Goal: Task Accomplishment & Management: Manage account settings

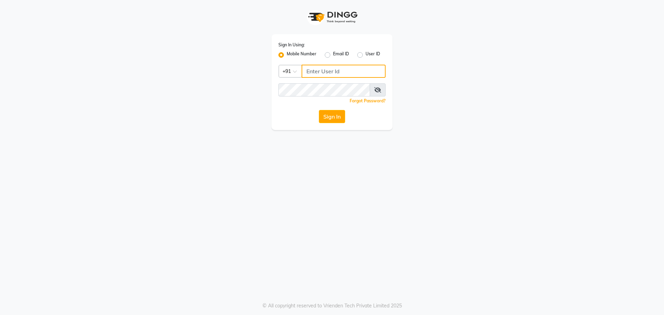
type input "7058190208"
click at [331, 116] on button "Sign In" at bounding box center [332, 116] width 26 height 13
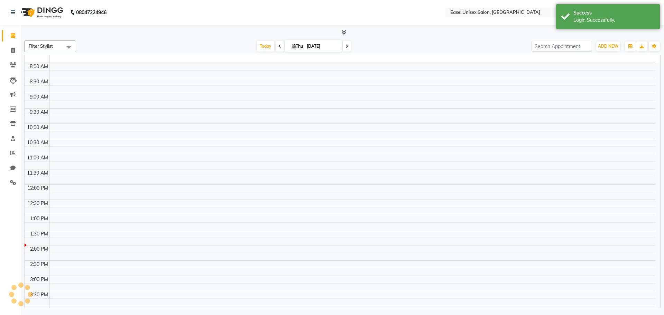
select select "en"
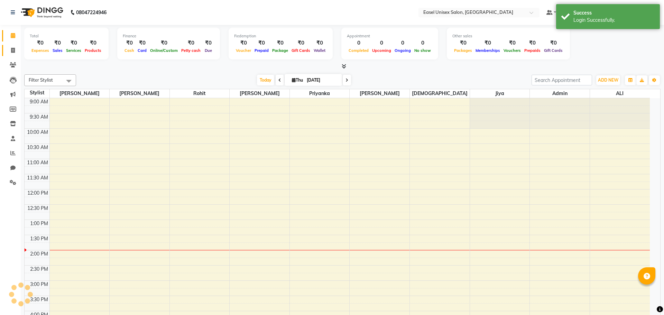
click at [11, 53] on span at bounding box center [13, 51] width 12 height 8
select select "service"
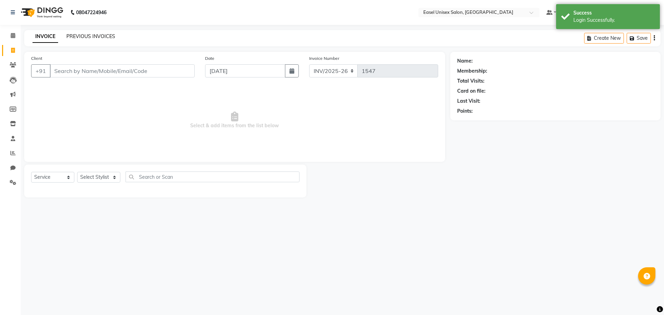
click at [92, 34] on link "PREVIOUS INVOICES" at bounding box center [90, 36] width 49 height 6
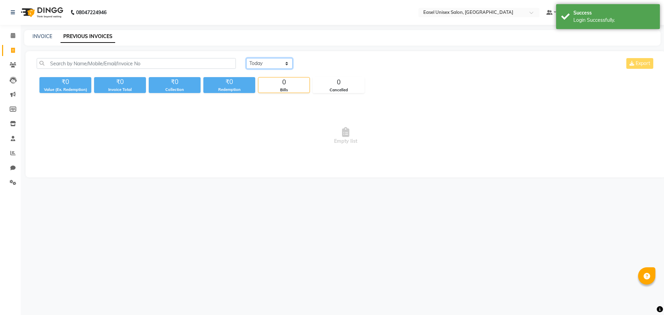
click at [261, 61] on select "[DATE] [DATE] Custom Range" at bounding box center [269, 63] width 46 height 11
select select "range"
click at [246, 58] on select "[DATE] [DATE] Custom Range" at bounding box center [269, 63] width 46 height 11
drag, startPoint x: 318, startPoint y: 60, endPoint x: 322, endPoint y: 65, distance: 6.2
click at [319, 61] on input "[DATE]" at bounding box center [326, 64] width 48 height 10
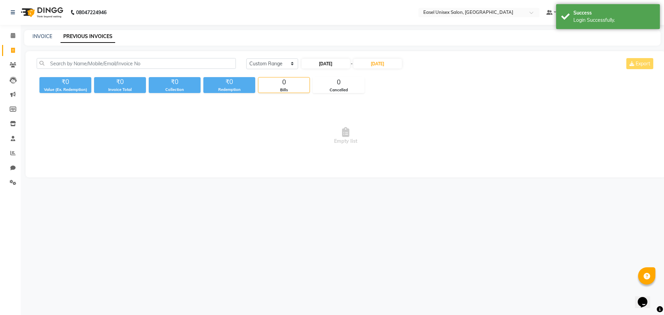
select select "9"
select select "2025"
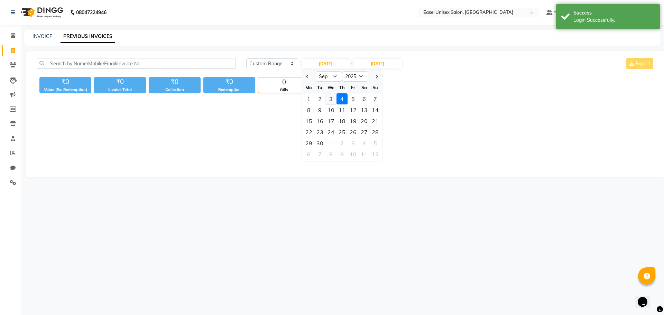
click at [326, 96] on div "3" at bounding box center [331, 98] width 11 height 11
type input "[DATE]"
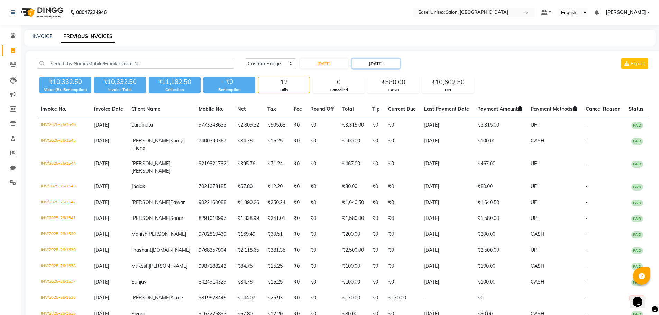
click at [372, 63] on input "[DATE]" at bounding box center [376, 64] width 48 height 10
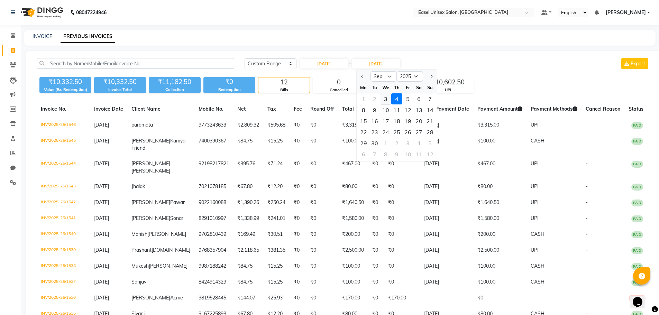
click at [385, 99] on div "3" at bounding box center [385, 98] width 11 height 11
type input "[DATE]"
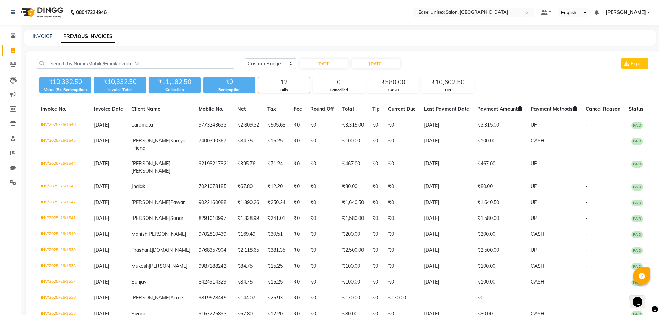
click at [499, 72] on div "[DATE] [DATE] Custom Range [DATE] - [DATE] Export" at bounding box center [447, 66] width 416 height 16
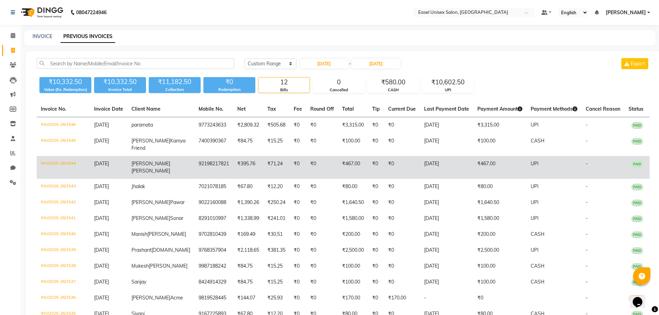
click at [156, 167] on span "[PERSON_NAME]" at bounding box center [150, 164] width 39 height 6
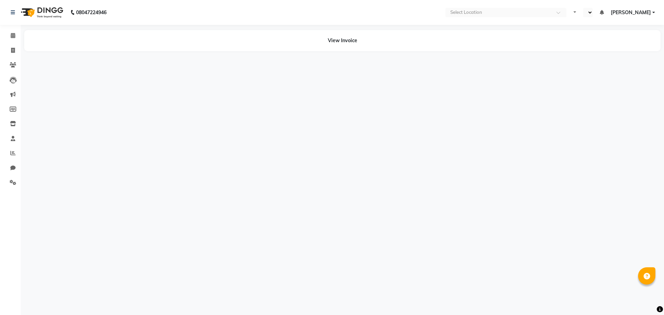
select select "en"
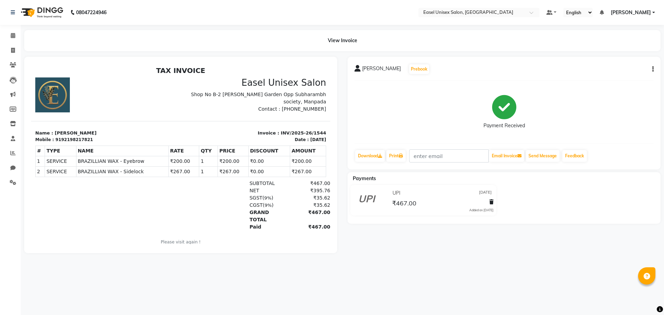
click at [654, 70] on icon "button" at bounding box center [653, 69] width 1 height 0
click at [628, 78] on div "Edit Invoice" at bounding box center [618, 78] width 47 height 9
select select "service"
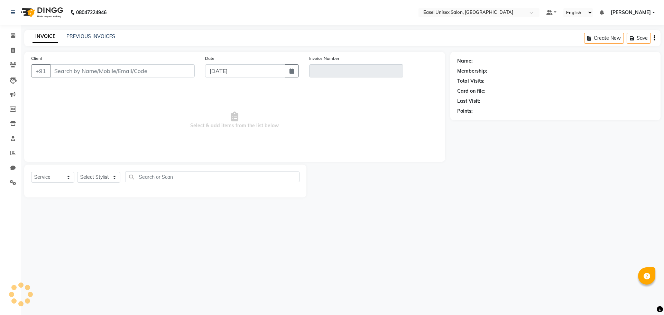
type input "92198217821"
type input "INV/2025-26/1544"
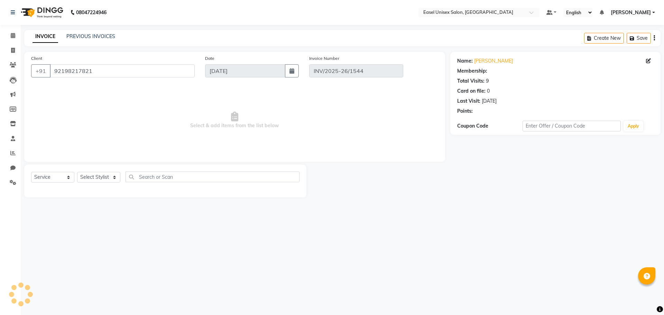
type input "[DATE]"
select select "select"
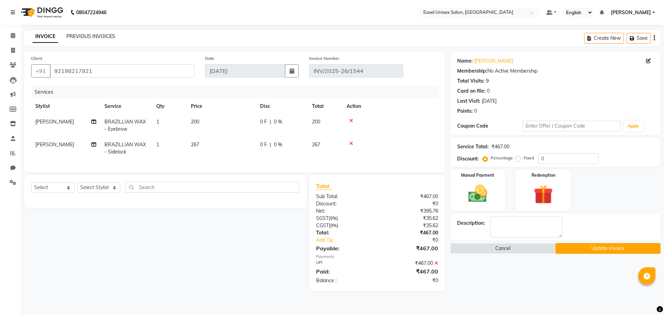
click at [88, 38] on link "PREVIOUS INVOICES" at bounding box center [90, 36] width 49 height 6
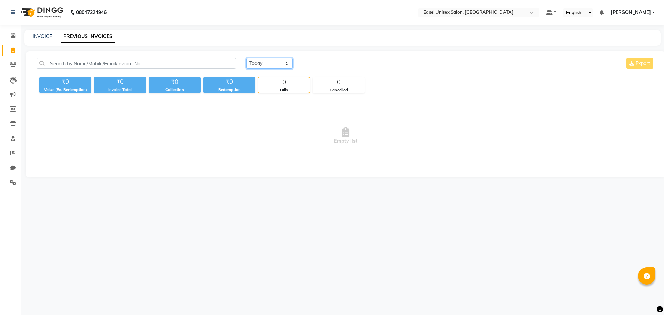
click at [279, 64] on select "[DATE] [DATE] Custom Range" at bounding box center [269, 63] width 46 height 11
click at [246, 58] on select "[DATE] [DATE] Custom Range" at bounding box center [269, 63] width 46 height 11
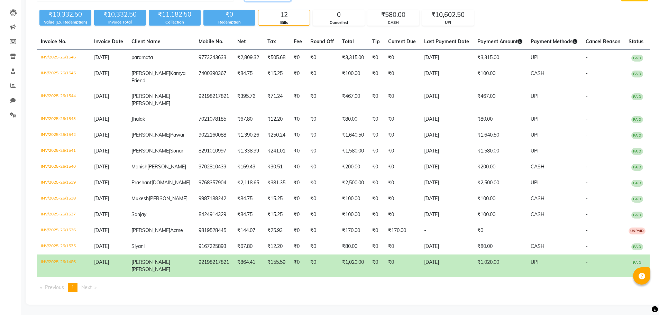
scroll to position [12, 0]
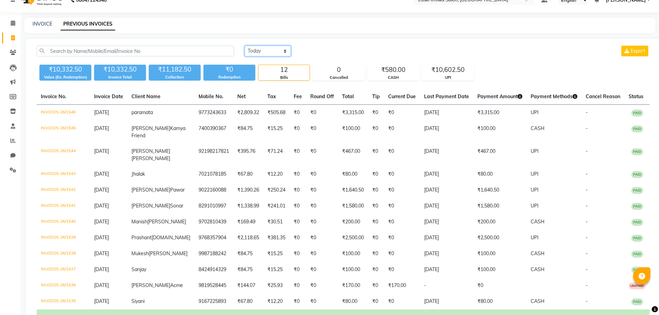
click at [269, 47] on select "[DATE] [DATE] Custom Range" at bounding box center [268, 51] width 46 height 11
select select "today"
click at [245, 46] on select "[DATE] [DATE] Custom Range" at bounding box center [268, 51] width 46 height 11
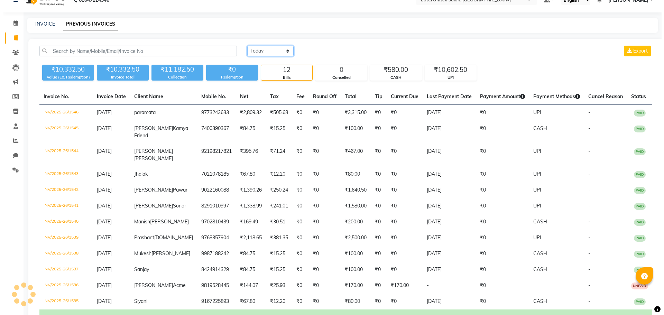
scroll to position [0, 0]
